Goal: Information Seeking & Learning: Learn about a topic

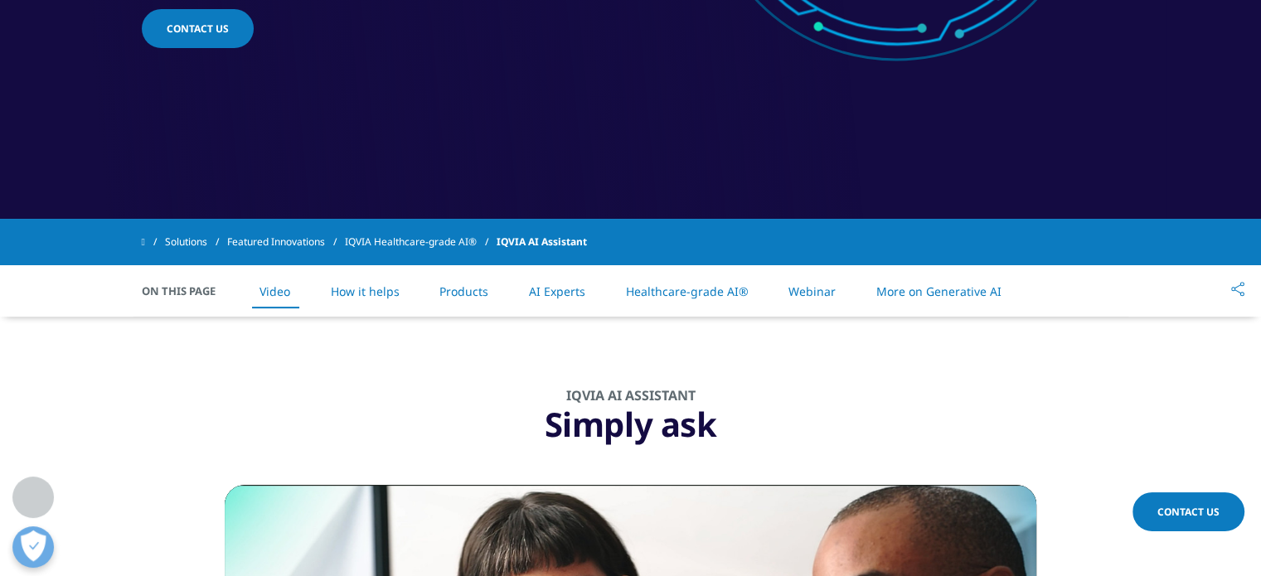
scroll to position [527, 0]
click at [550, 286] on link "AI Experts" at bounding box center [557, 292] width 56 height 16
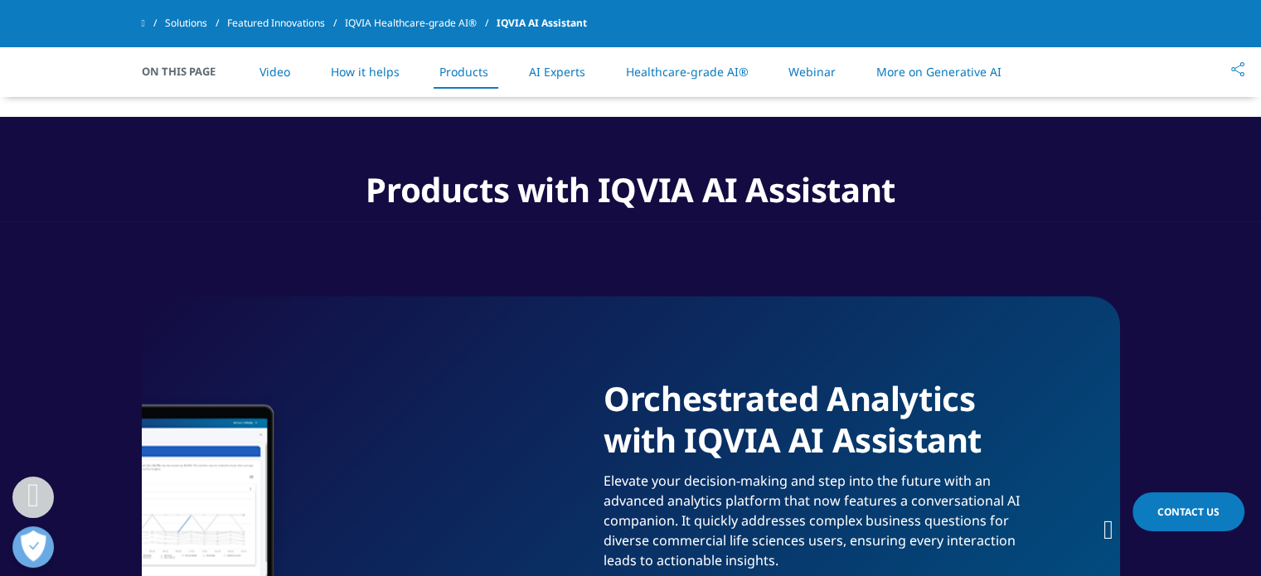
scroll to position [2500, 0]
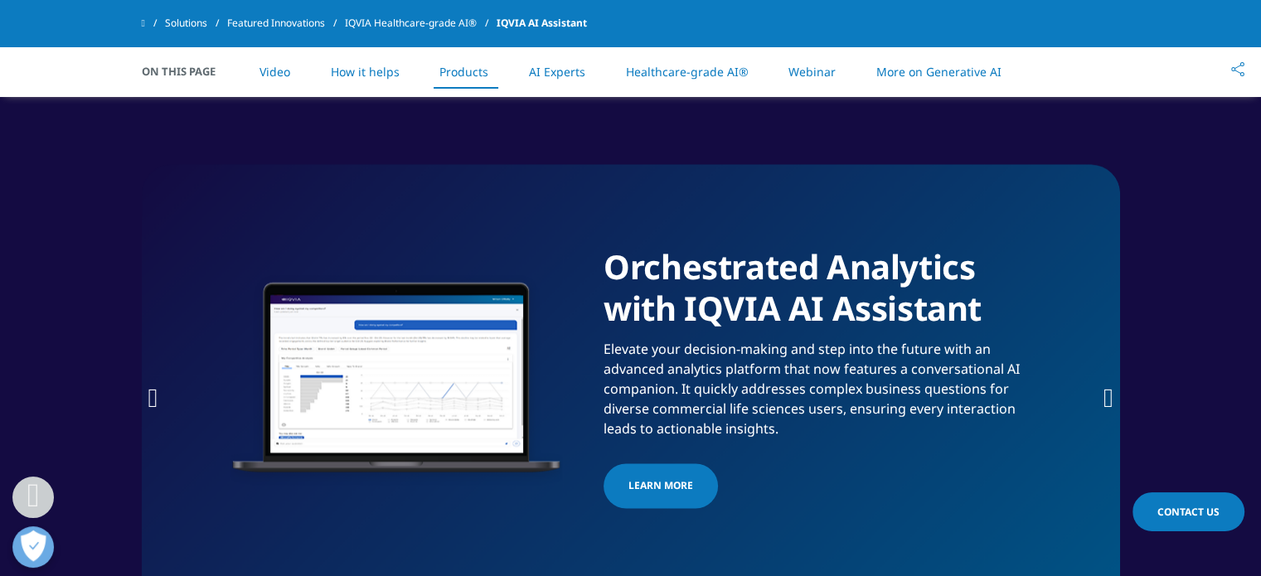
click at [649, 476] on span "Learn more" at bounding box center [660, 486] width 65 height 20
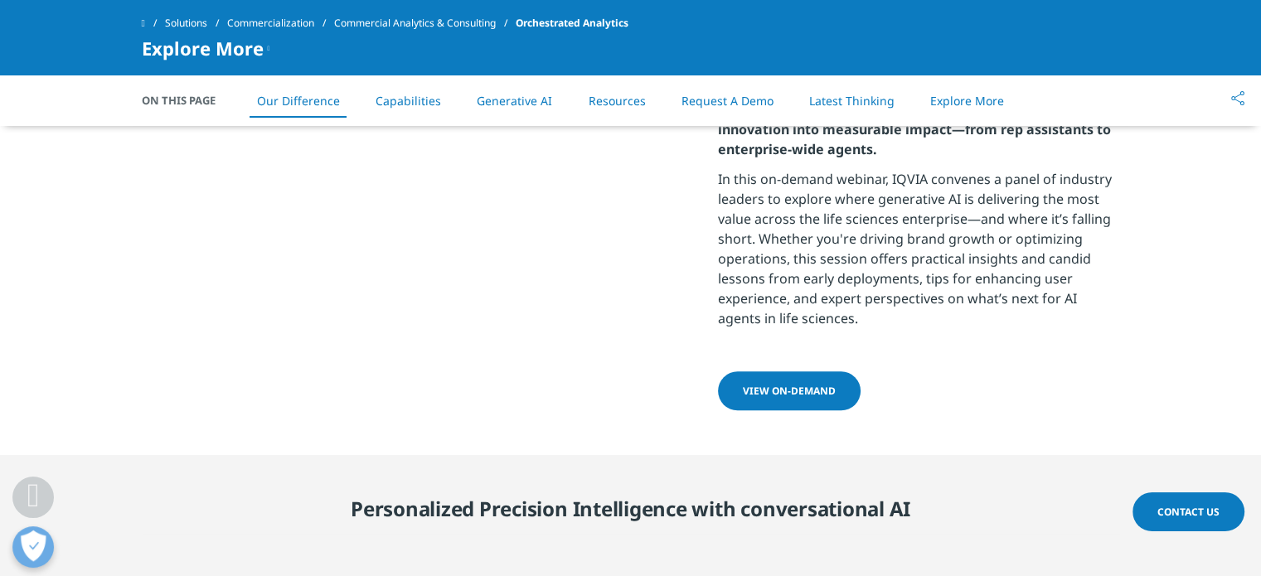
scroll to position [1240, 0]
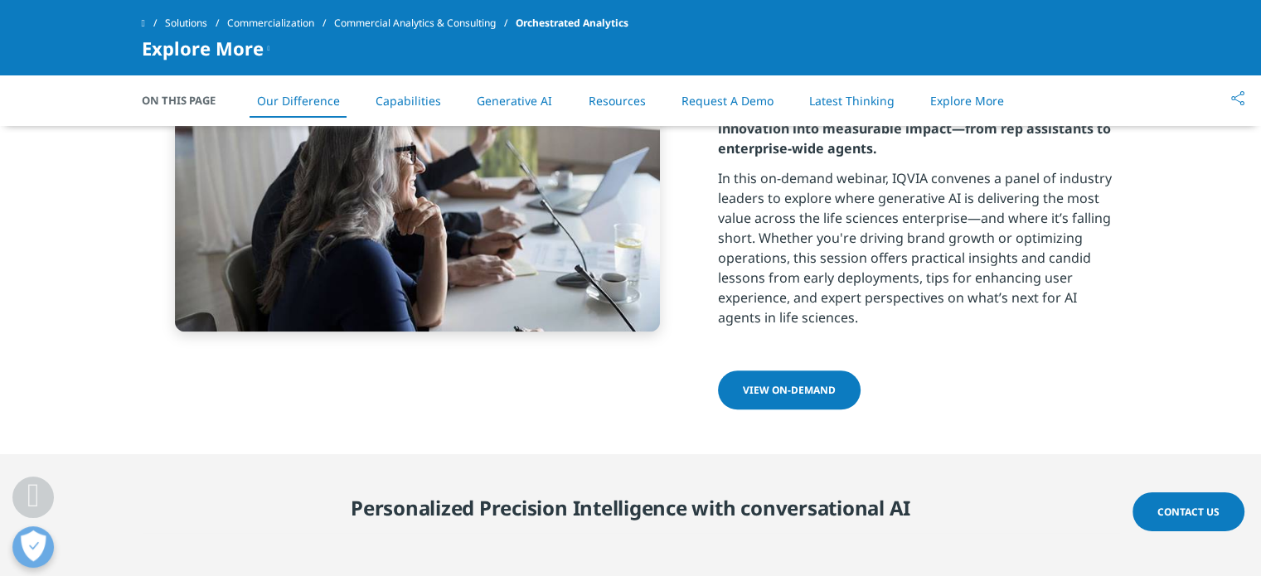
click at [781, 390] on span "View on-demand" at bounding box center [789, 390] width 93 height 14
click at [514, 97] on link "Generative AI" at bounding box center [514, 101] width 75 height 16
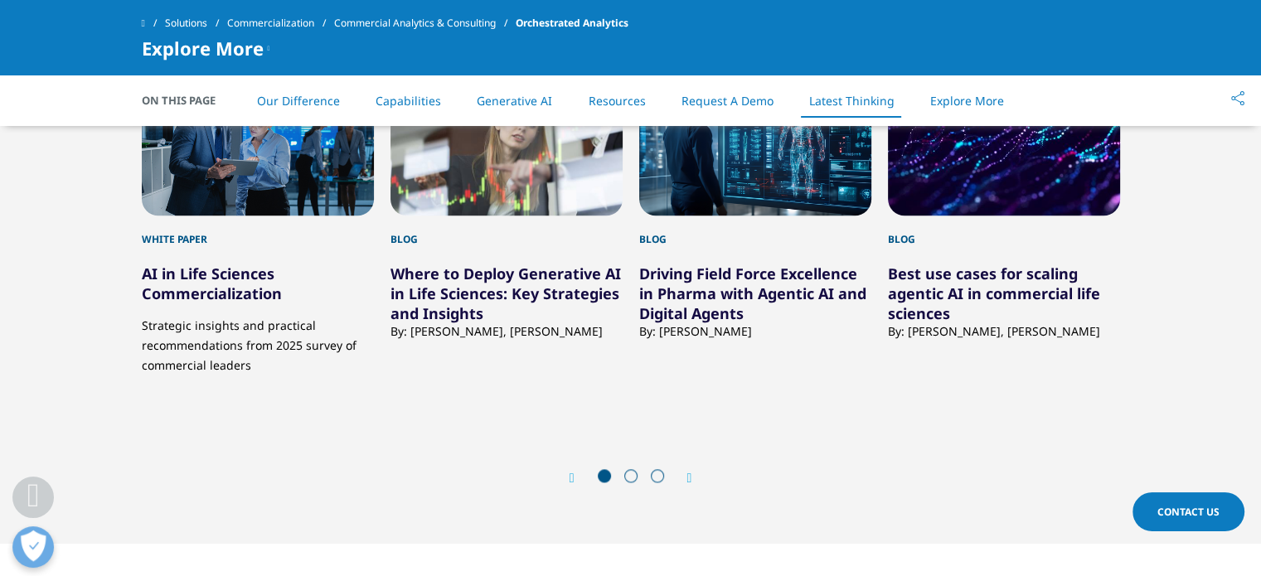
scroll to position [8238, 0]
